Goal: Check status: Check status

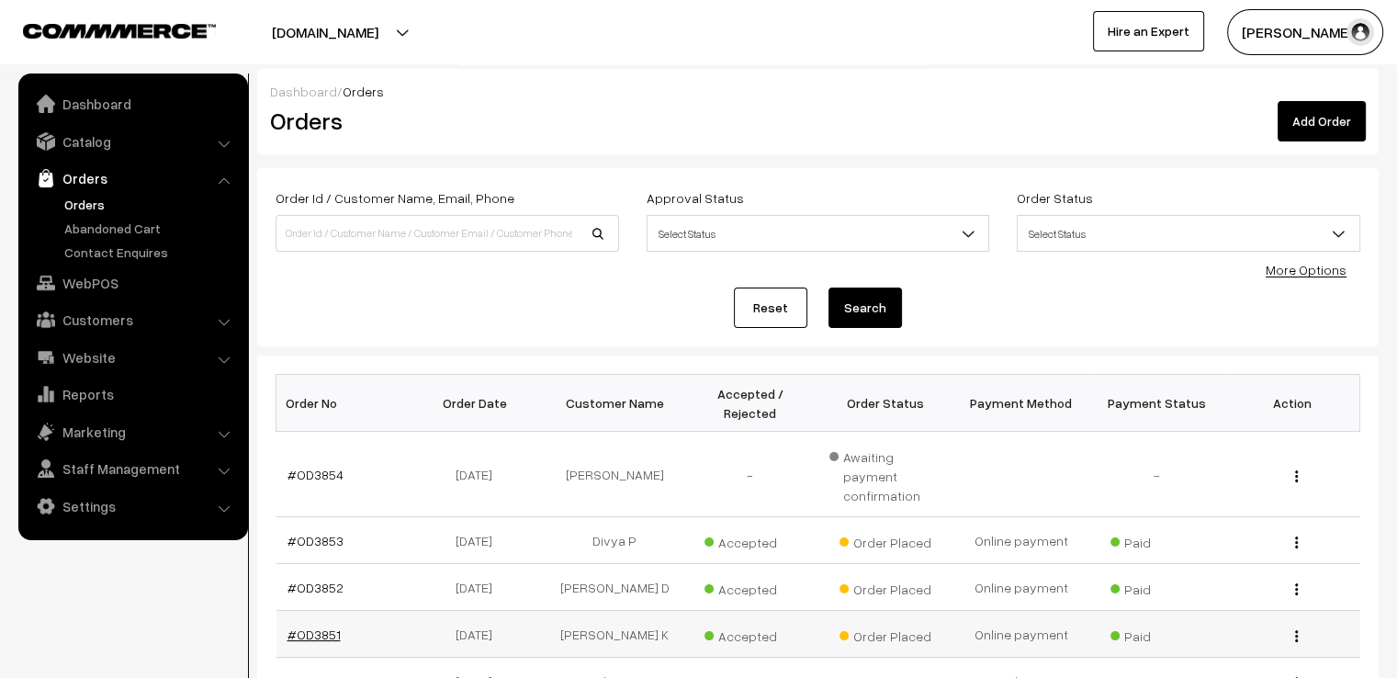
click at [299, 627] on link "#OD3851" at bounding box center [314, 635] width 53 height 16
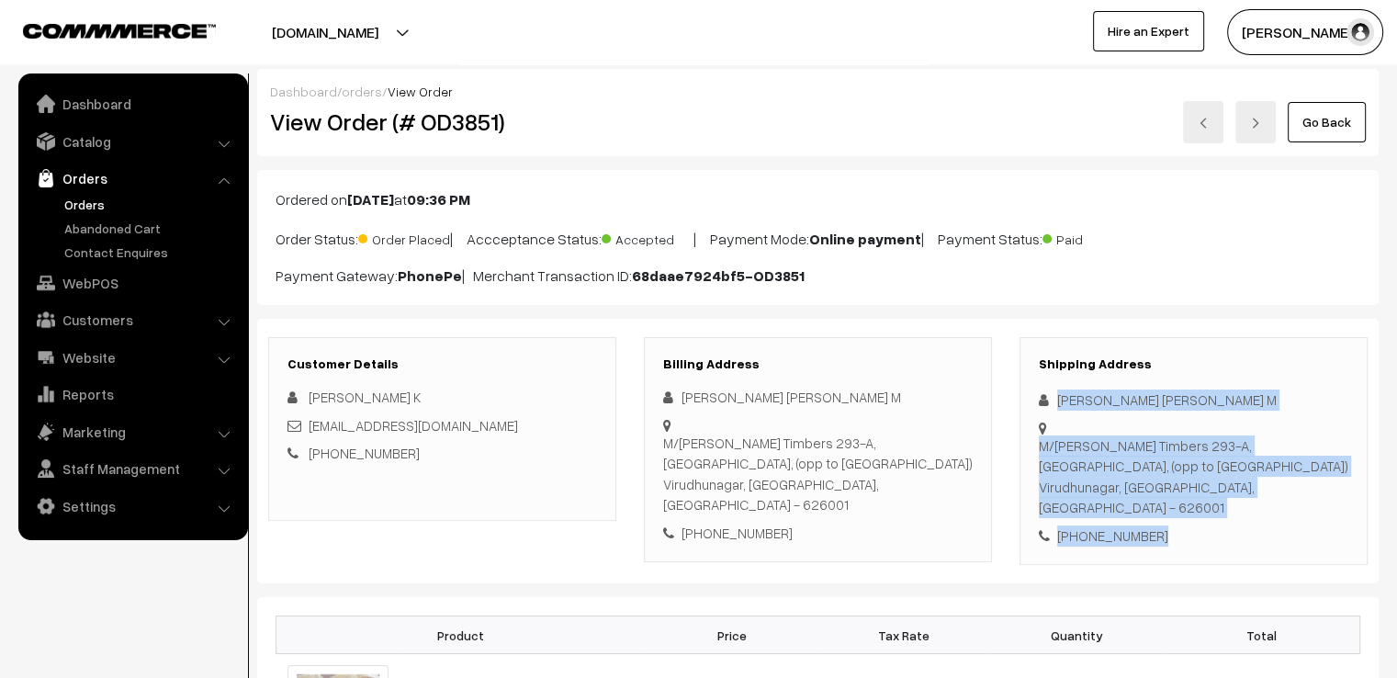
drag, startPoint x: 1050, startPoint y: 387, endPoint x: 1342, endPoint y: 540, distance: 330.0
click at [1342, 540] on div "Shipping Address [PERSON_NAME] [PERSON_NAME]/[PERSON_NAME] Timbers [STREET_ADDR…" at bounding box center [1194, 451] width 348 height 229
copy div "[PERSON_NAME] [PERSON_NAME]/[PERSON_NAME] Timbers [STREET_ADDRESS] [PHONE_NUMBE…"
click at [1341, 114] on link "Go Back" at bounding box center [1327, 122] width 78 height 40
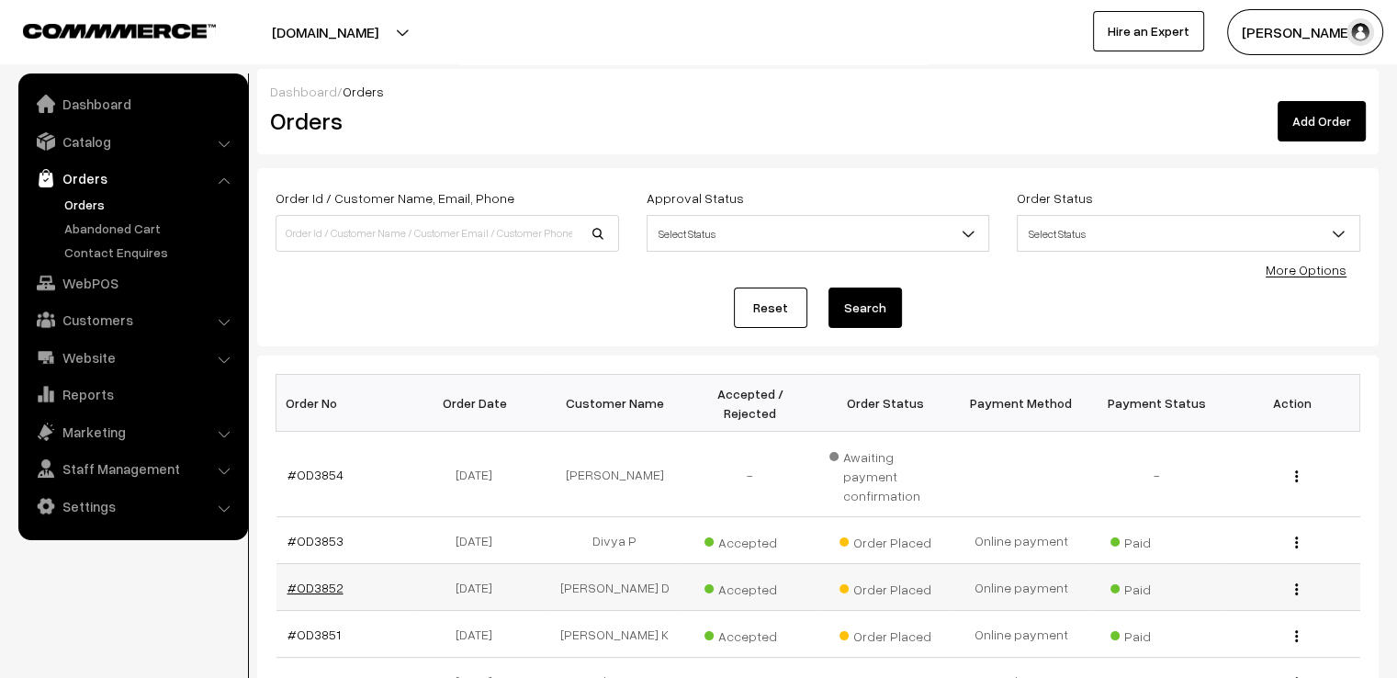
click at [315, 580] on link "#OD3852" at bounding box center [316, 588] width 56 height 16
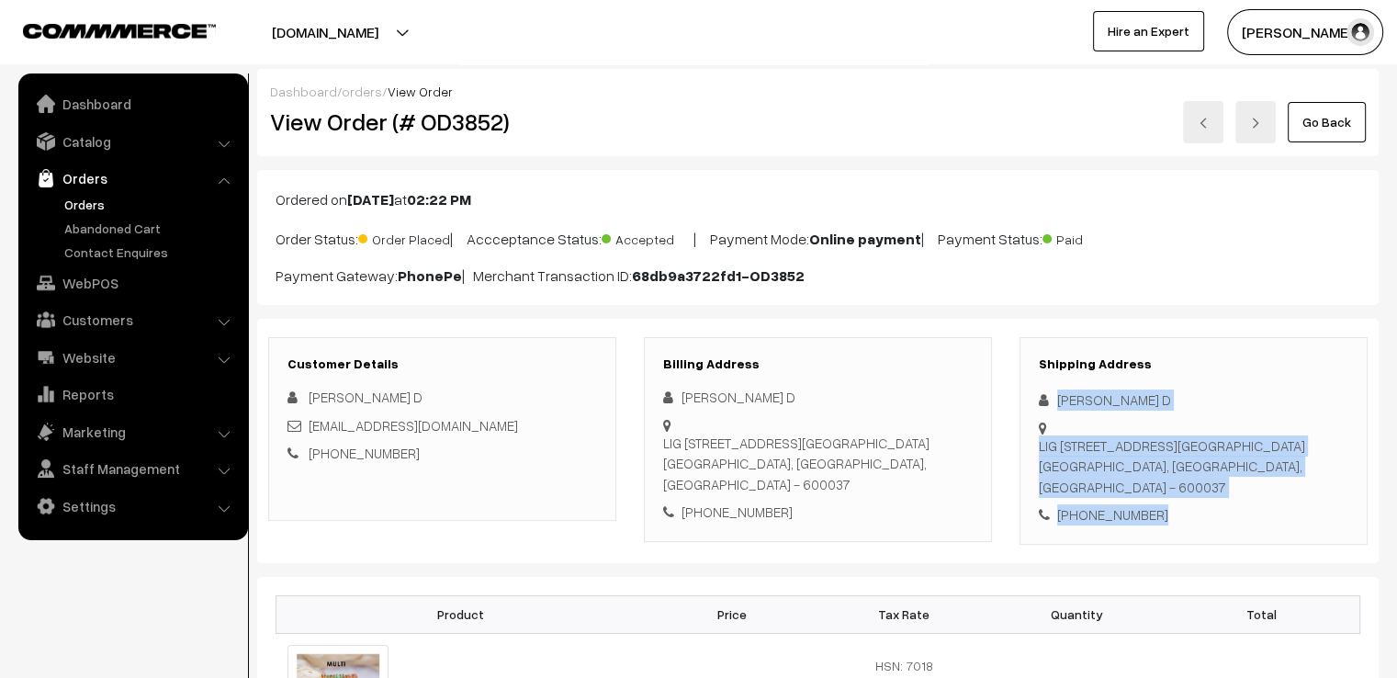
drag, startPoint x: 1047, startPoint y: 393, endPoint x: 1330, endPoint y: 522, distance: 310.8
click at [1330, 522] on div "Shipping Address Abinaya D LIG 87,15th Cross Street, 10th main road, Nolambur P…" at bounding box center [1194, 441] width 348 height 208
copy div "Abinaya D LIG 87,15th Cross Street, 10th main road, Nolambur Phase one Chennai,…"
click at [1323, 132] on link "Go Back" at bounding box center [1327, 122] width 78 height 40
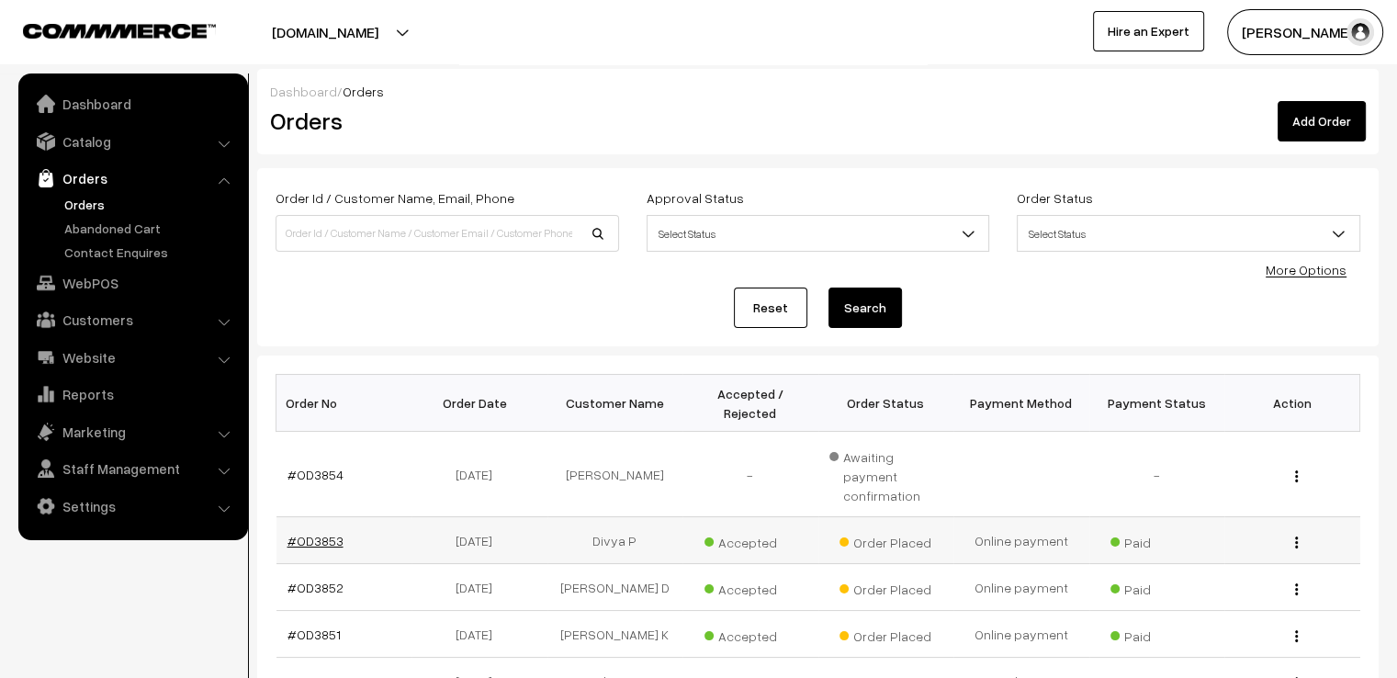
click at [294, 533] on link "#OD3853" at bounding box center [316, 541] width 56 height 16
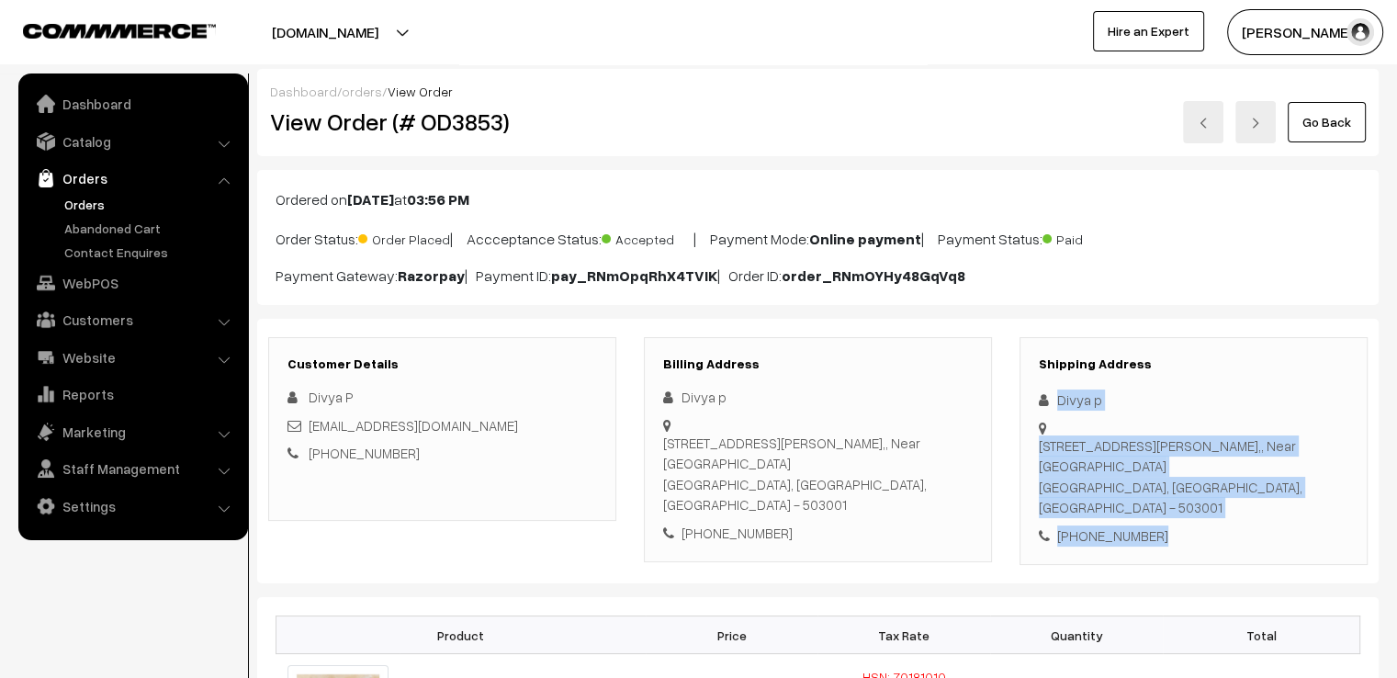
drag, startPoint x: 1056, startPoint y: 387, endPoint x: 1356, endPoint y: 518, distance: 327.0
click at [1334, 518] on div "Shipping Address Divya p [STREET_ADDRESS][PERSON_NAME] [PHONE_NUMBER]" at bounding box center [1194, 451] width 348 height 229
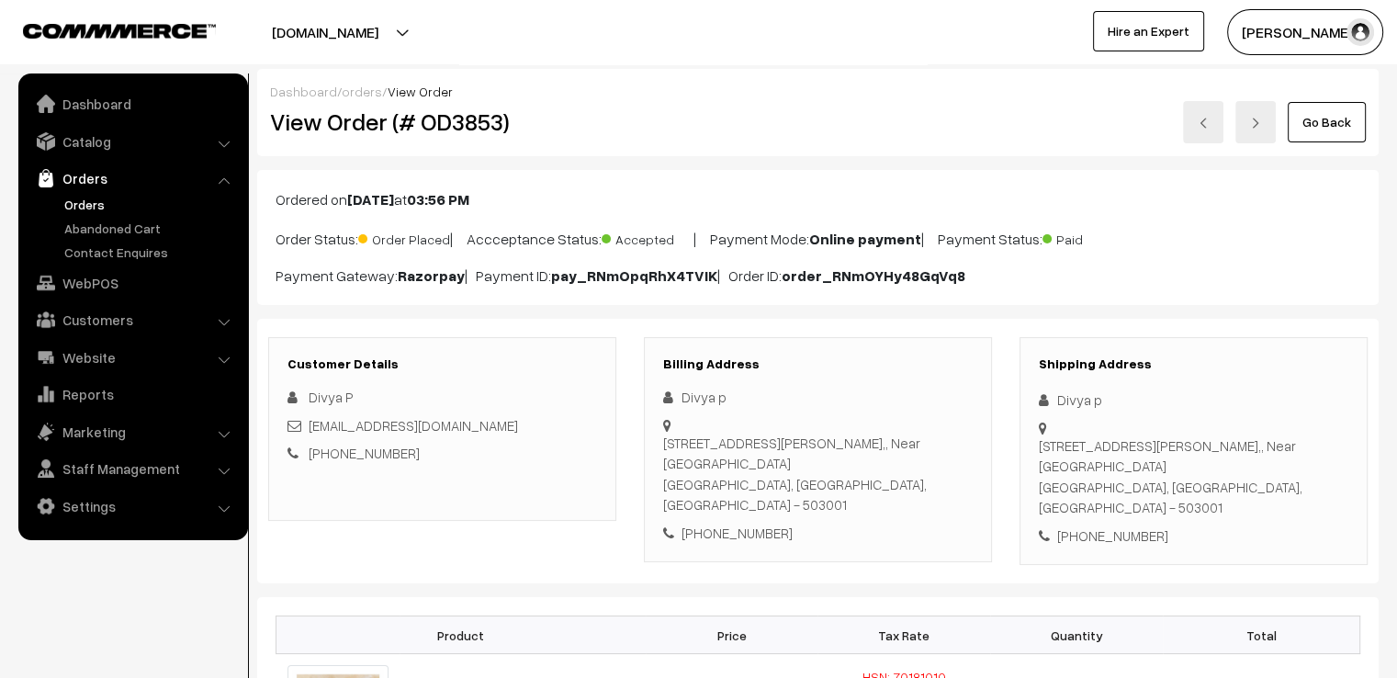
click at [1203, 354] on div "Shipping Address Divya p [STREET_ADDRESS][PERSON_NAME] [PHONE_NUMBER]" at bounding box center [1194, 451] width 348 height 229
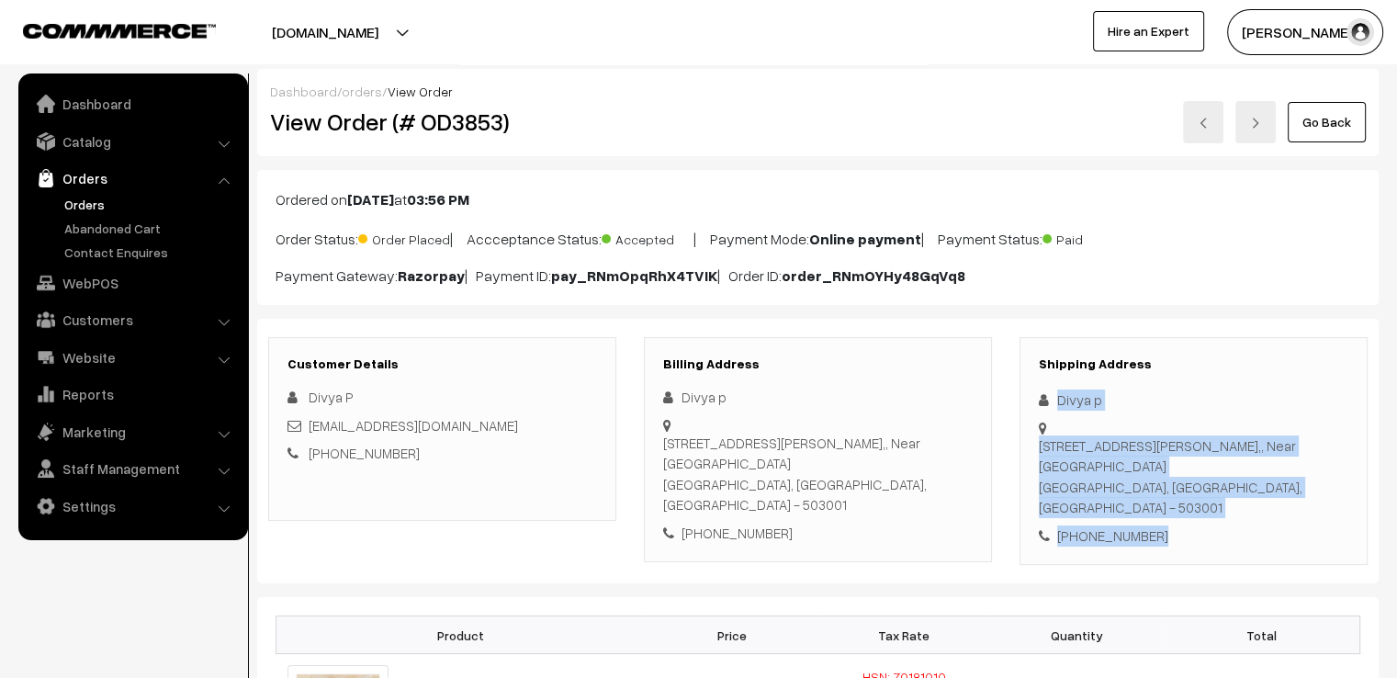
drag, startPoint x: 1050, startPoint y: 387, endPoint x: 1319, endPoint y: 545, distance: 312.1
click at [1319, 545] on div "Customer Details Divya P [EMAIL_ADDRESS][DOMAIN_NAME] [PHONE_NUMBER] Billing Ad…" at bounding box center [818, 451] width 1122 height 265
copy div "Divya [STREET_ADDRESS][PERSON_NAME] [PHONE_NUMBER]"
